Goal: Information Seeking & Learning: Check status

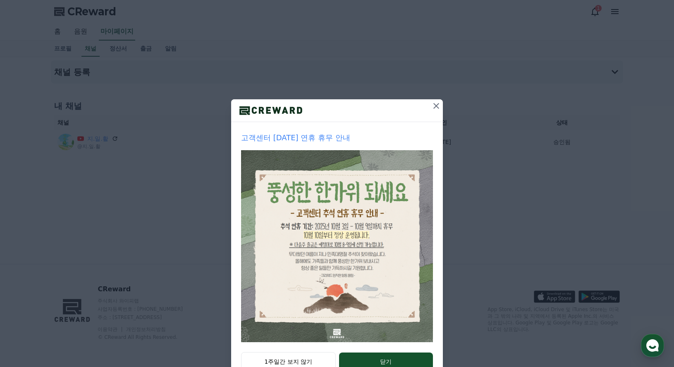
click at [434, 108] on icon at bounding box center [436, 106] width 10 height 10
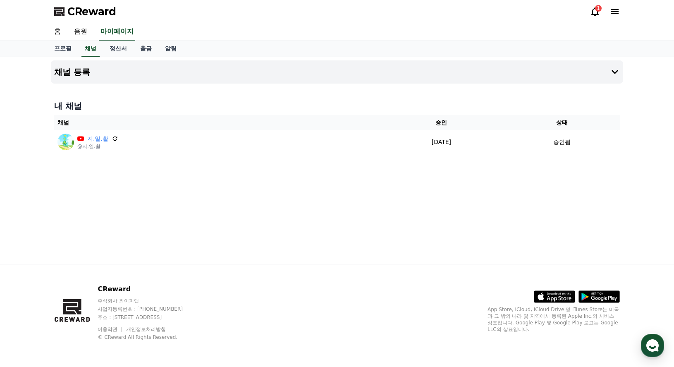
click at [596, 13] on icon at bounding box center [595, 12] width 10 height 10
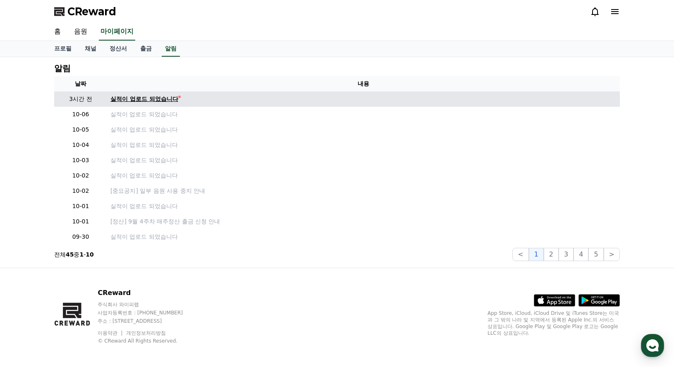
click at [169, 102] on div "실적이 업로드 되었습니다" at bounding box center [144, 99] width 68 height 9
